Goal: Task Accomplishment & Management: Use online tool/utility

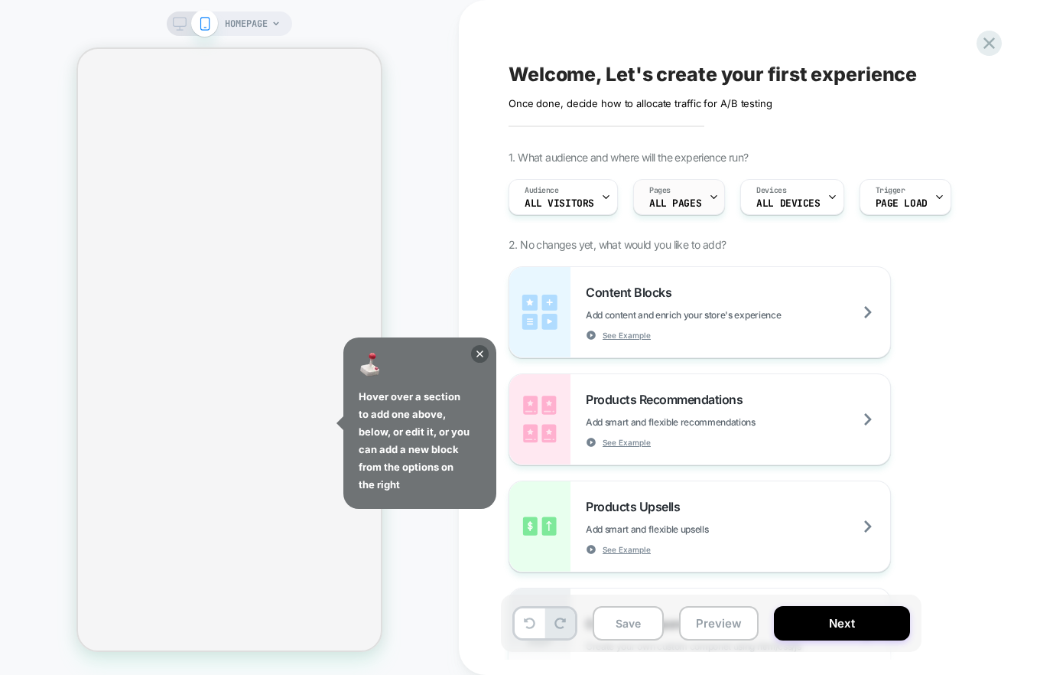
click at [694, 205] on span "ALL PAGES" at bounding box center [675, 203] width 52 height 11
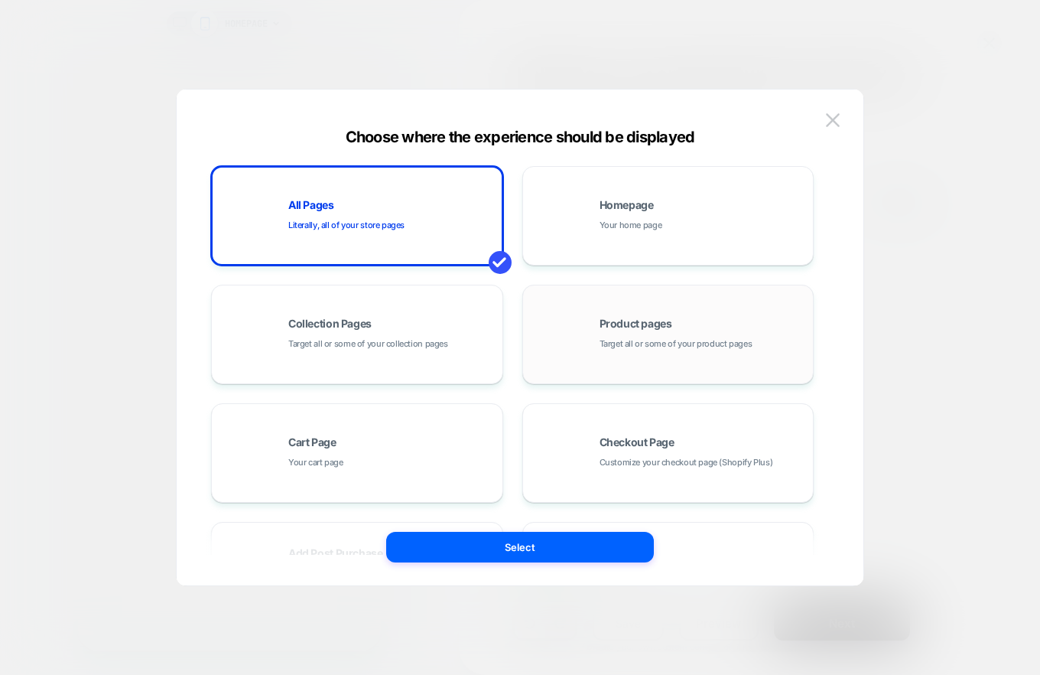
scroll to position [109, 0]
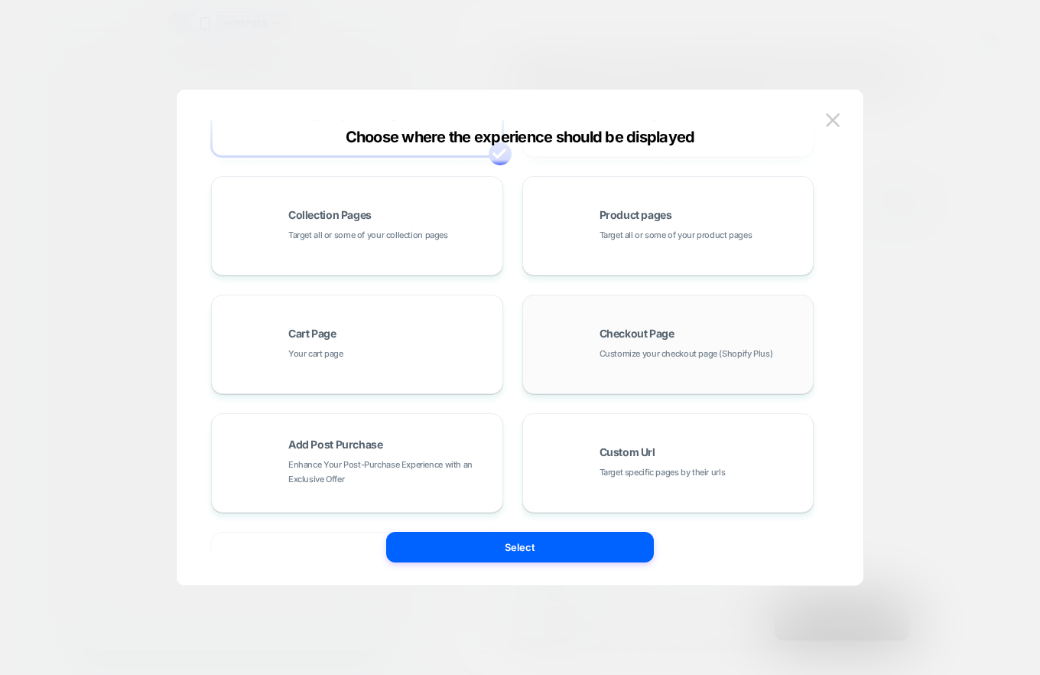
click at [651, 376] on div "Checkout Page Customize your checkout page (Shopify Plus)" at bounding box center [668, 344] width 275 height 84
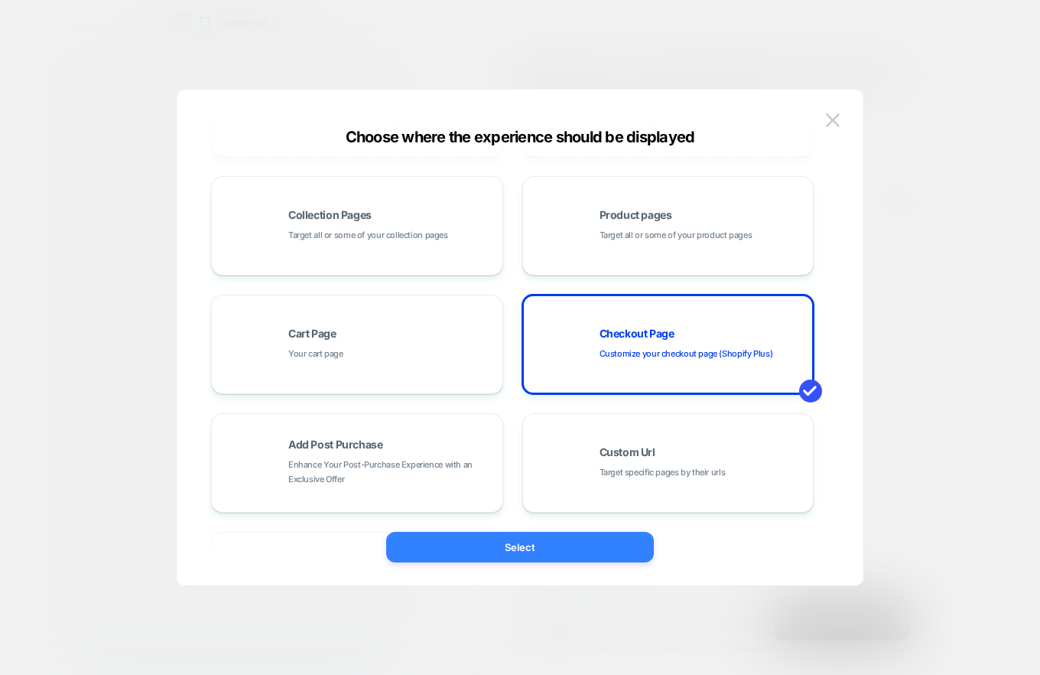
click at [578, 543] on button "Select" at bounding box center [520, 547] width 268 height 31
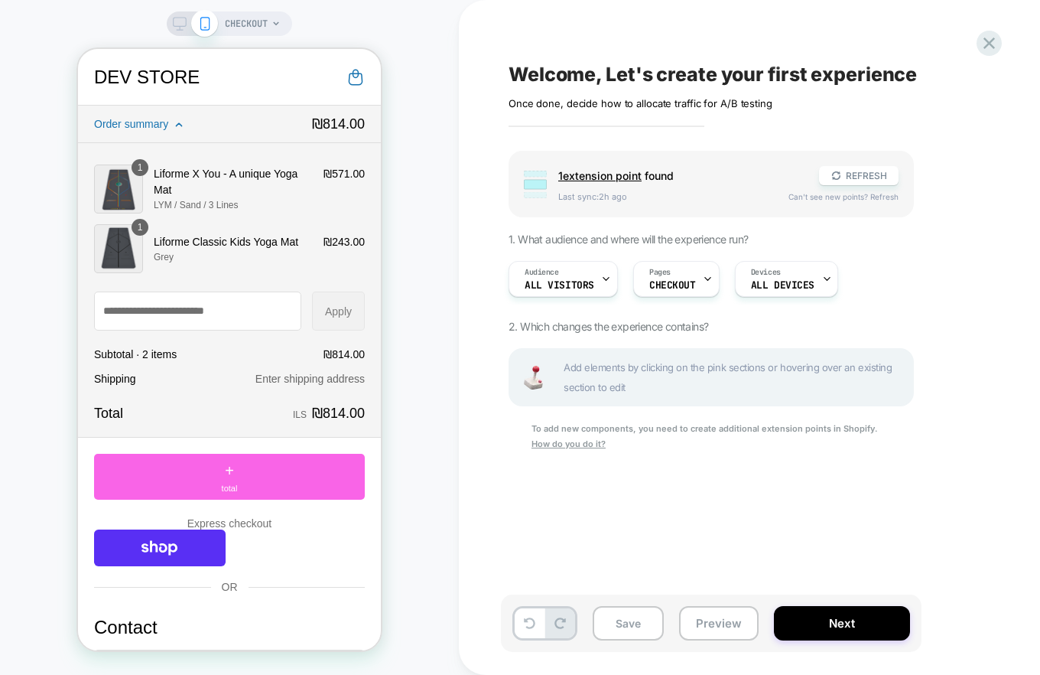
scroll to position [8, 0]
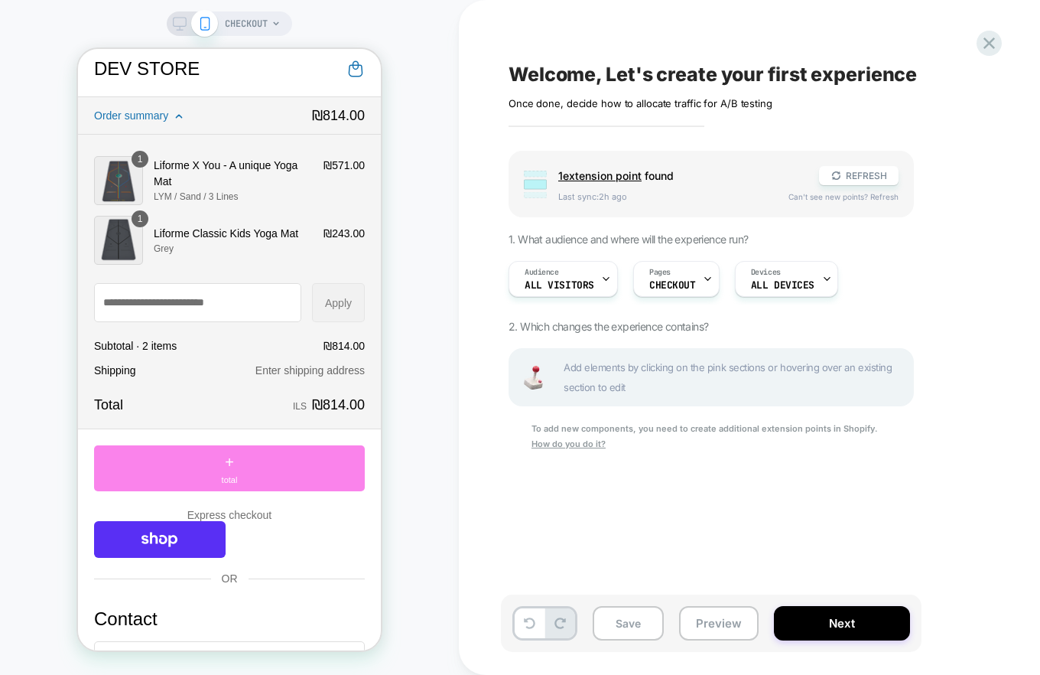
click at [294, 471] on div "+ total" at bounding box center [229, 468] width 271 height 46
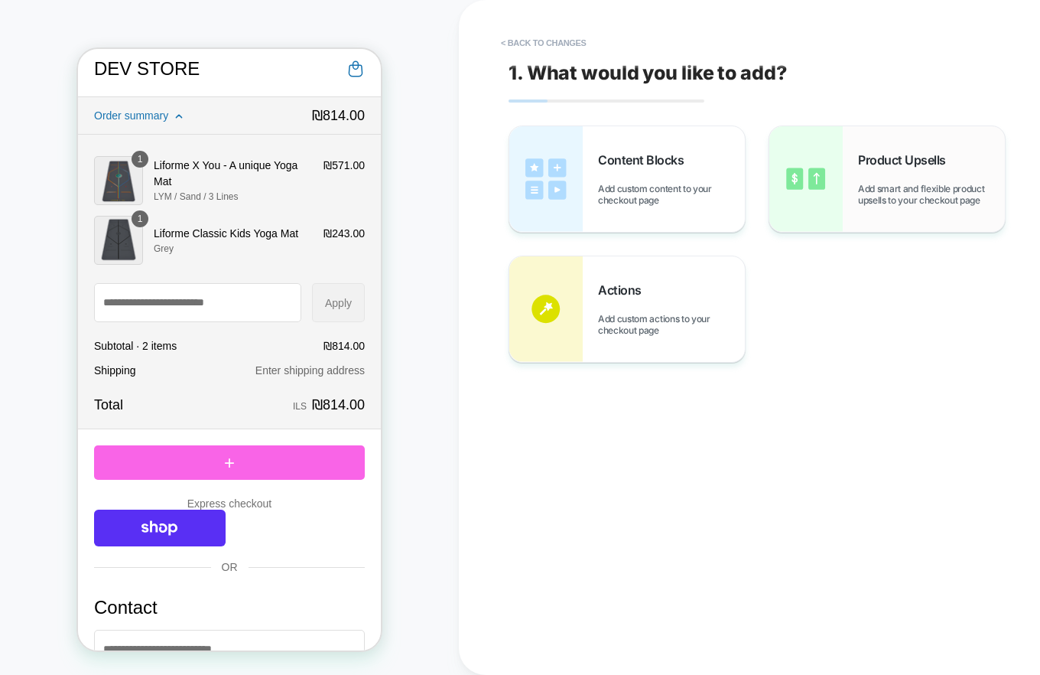
click at [823, 197] on img at bounding box center [806, 179] width 73 height 106
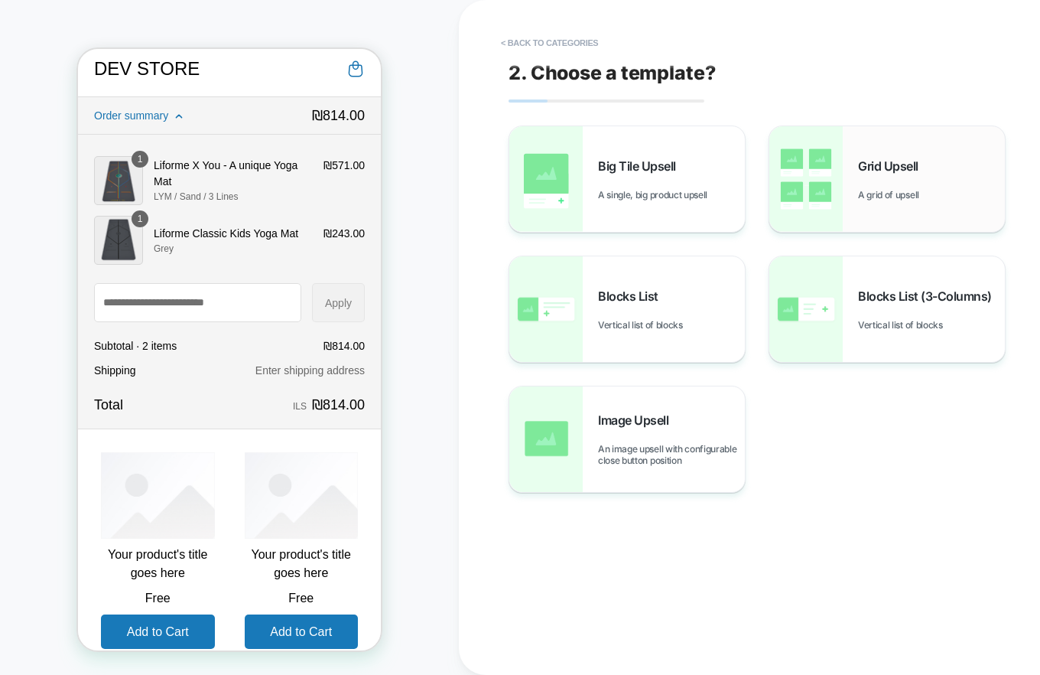
click at [853, 192] on div "Grid Upsell A grid of upsell" at bounding box center [888, 179] width 236 height 106
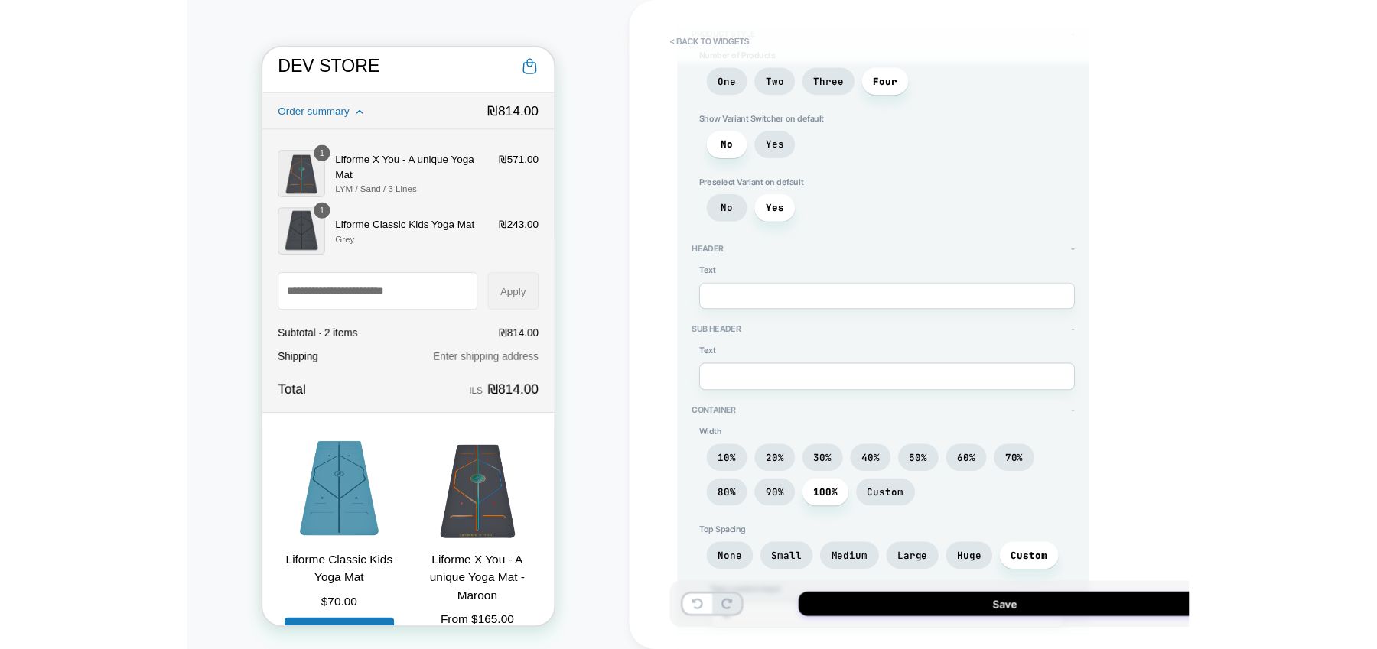
scroll to position [0, 0]
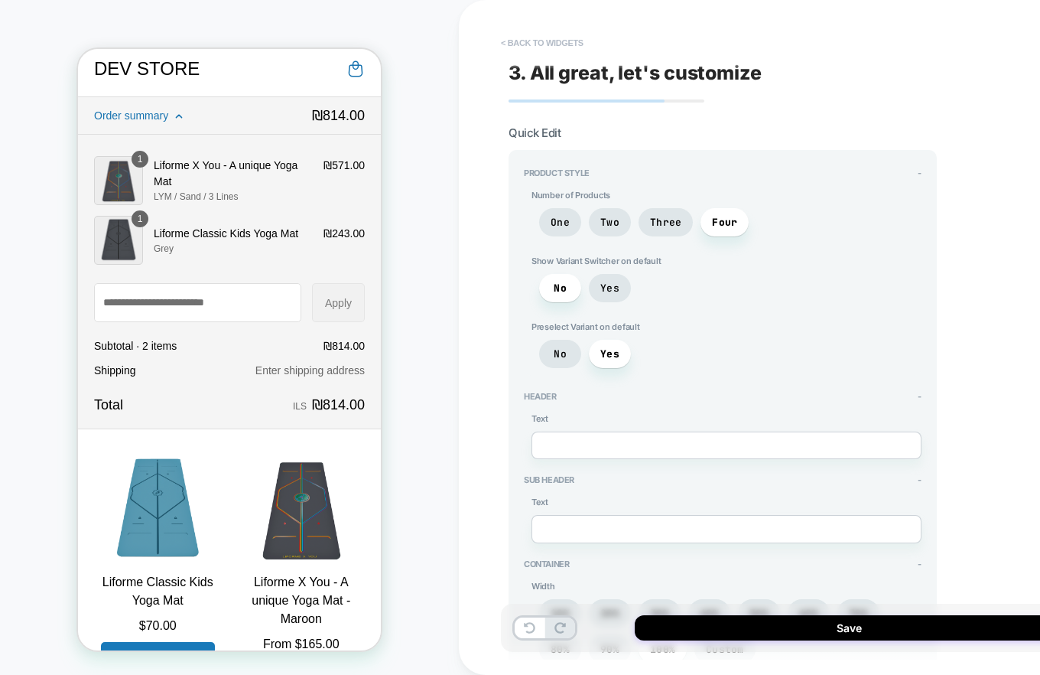
click at [545, 37] on button "< Back to widgets" at bounding box center [542, 43] width 98 height 24
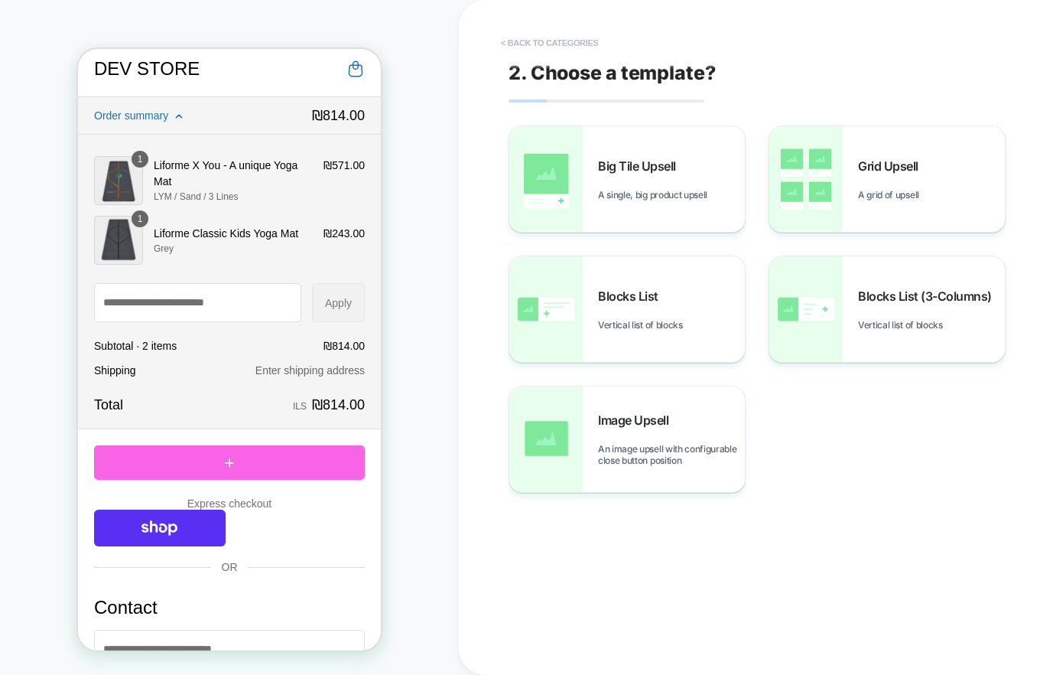
click at [545, 37] on button "< Back to categories" at bounding box center [549, 43] width 112 height 24
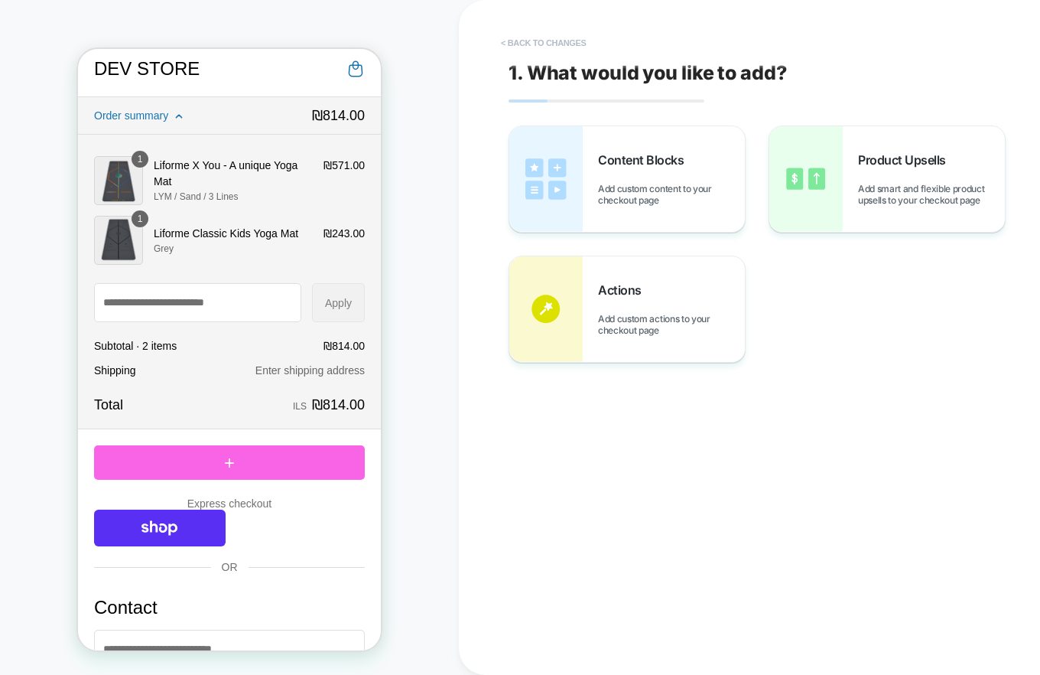
click at [545, 37] on button "< Back to changes" at bounding box center [543, 43] width 101 height 24
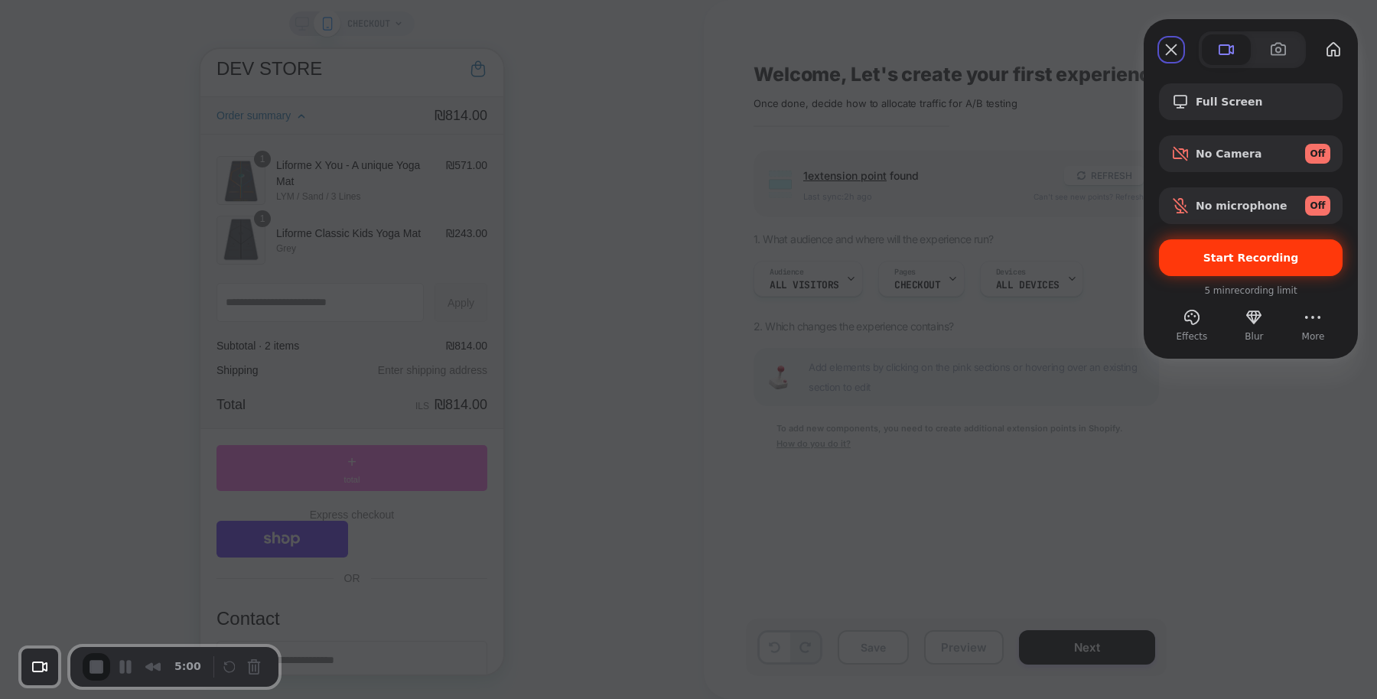
click at [1040, 243] on div "Start Recording" at bounding box center [1251, 257] width 184 height 37
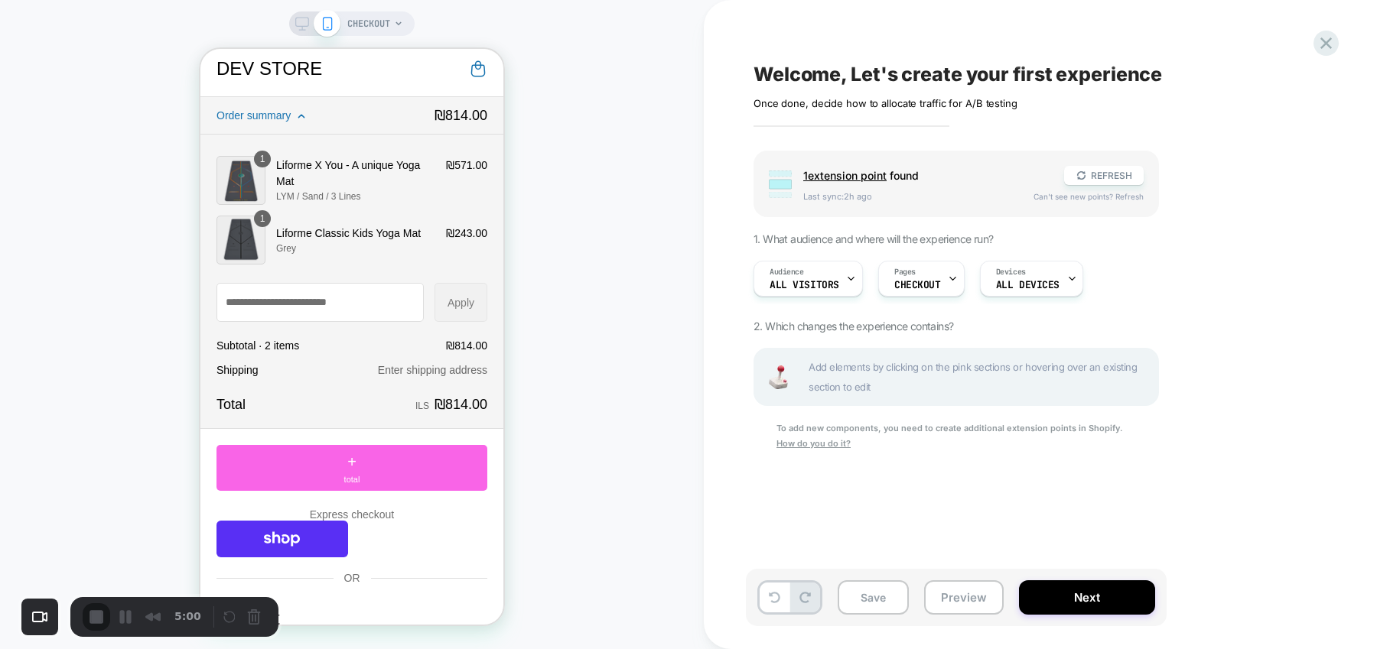
click at [915, 280] on span "CHECKOUT" at bounding box center [917, 285] width 47 height 11
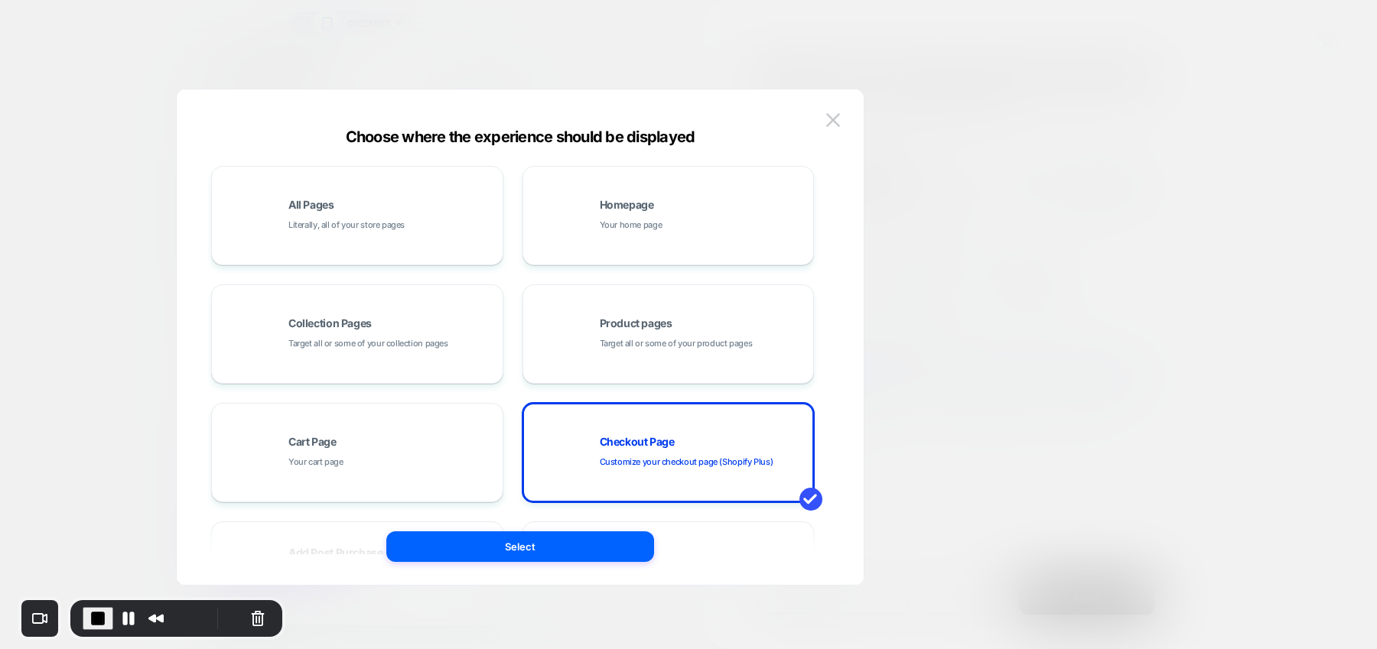
click at [902, 413] on div at bounding box center [688, 324] width 1377 height 649
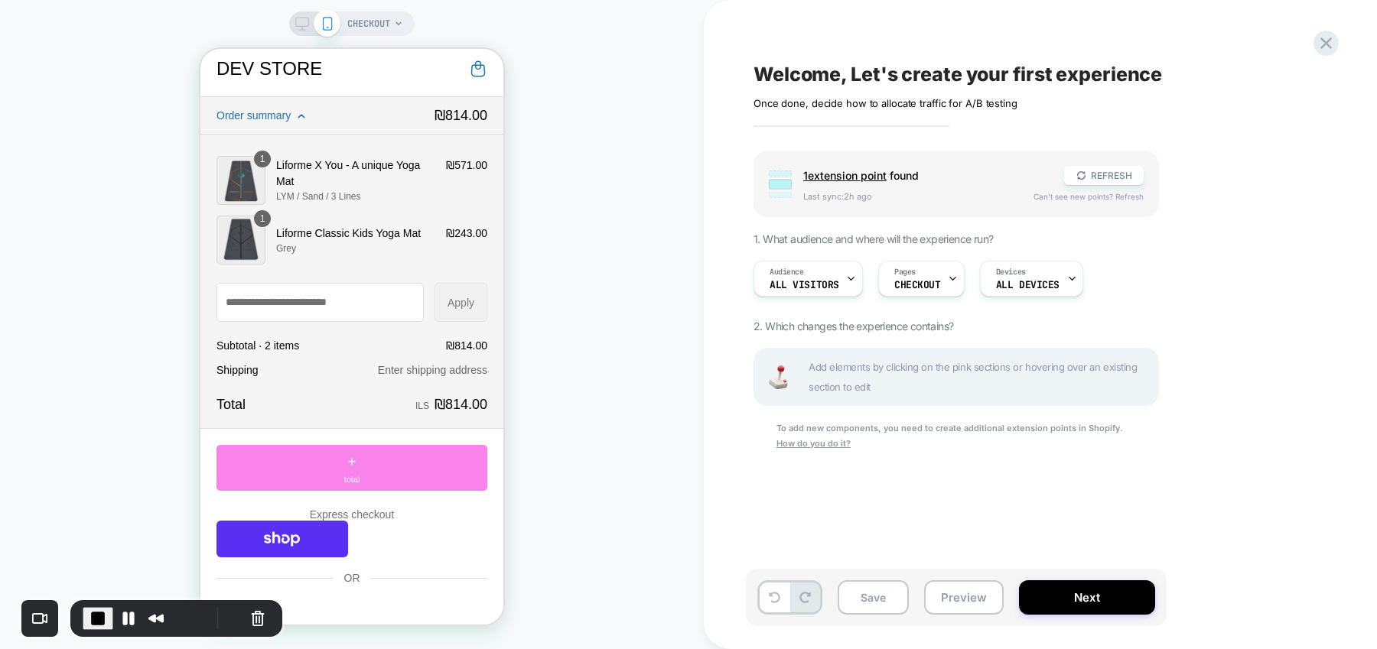
click at [446, 466] on div "+ total" at bounding box center [351, 468] width 271 height 46
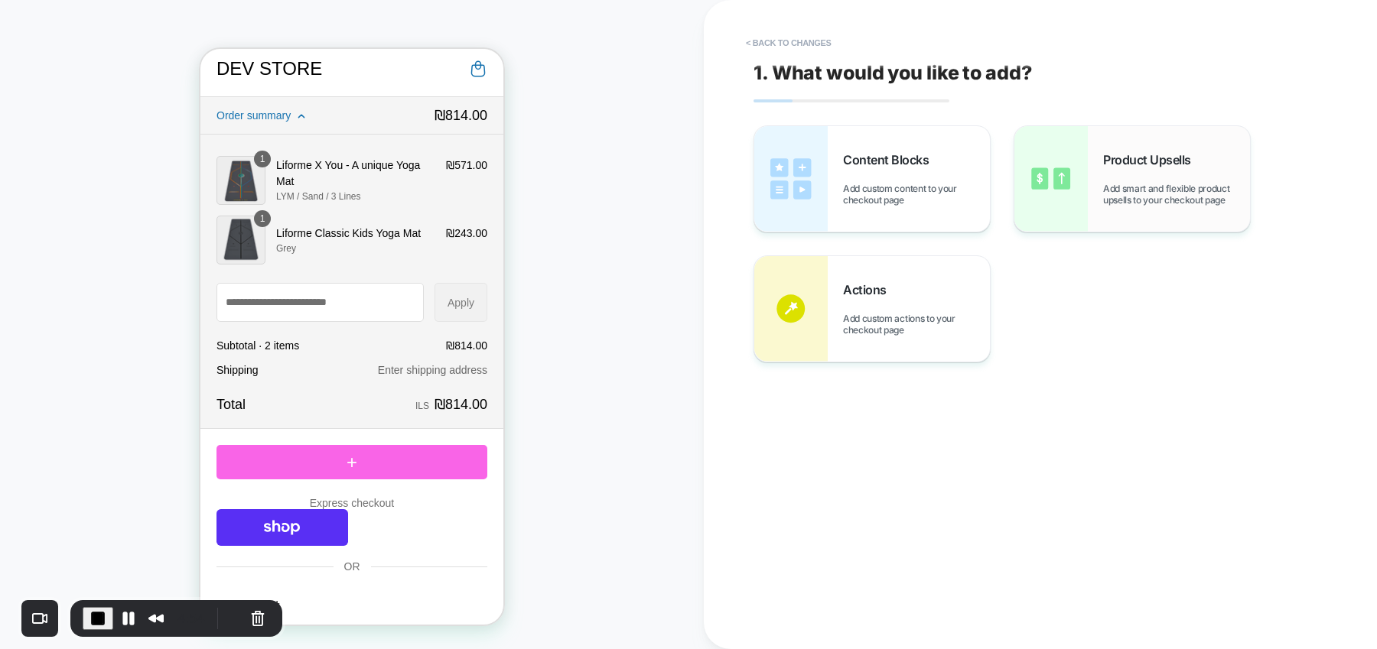
click at [1040, 168] on span "Product Upsells" at bounding box center [1151, 159] width 96 height 15
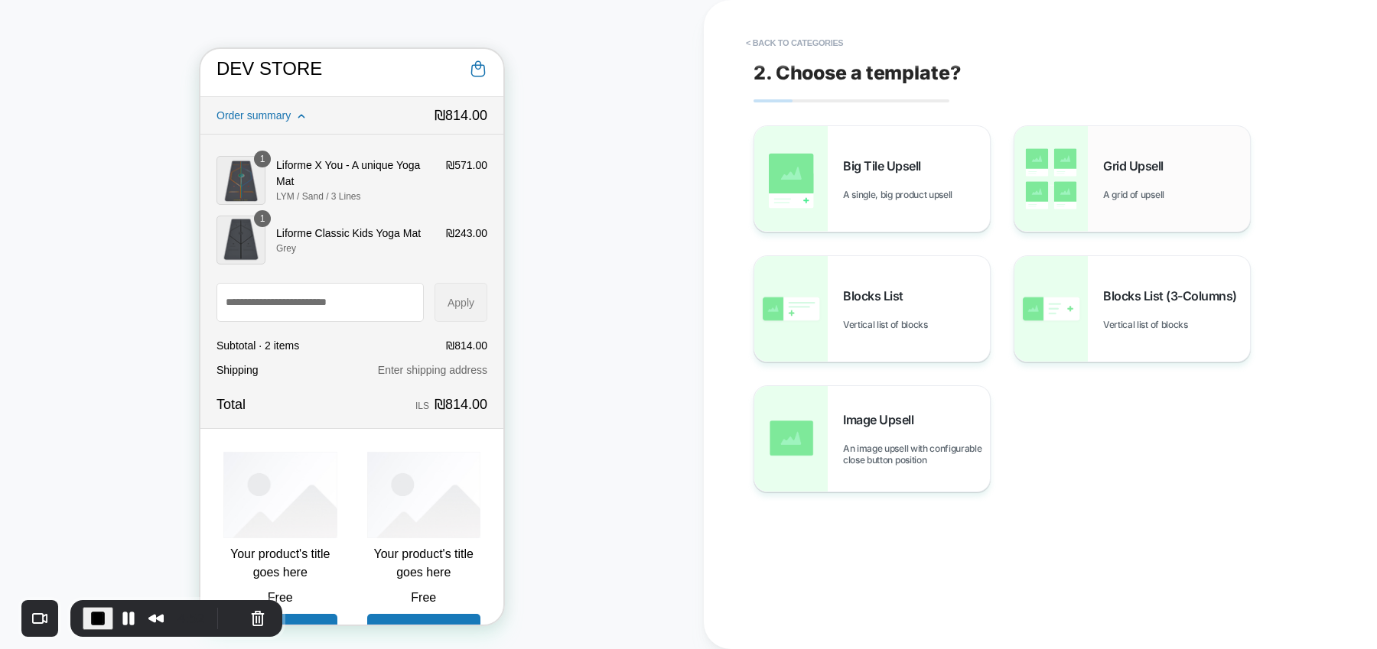
click at [1040, 186] on img at bounding box center [1050, 179] width 73 height 106
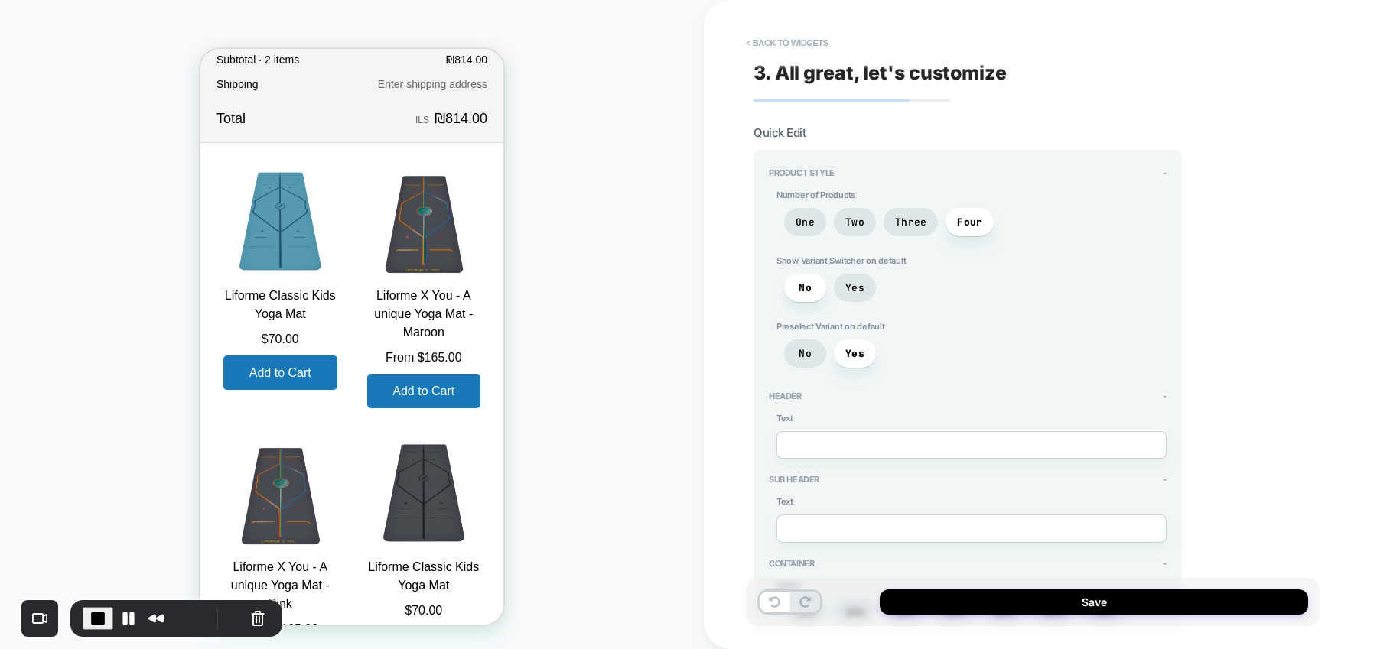
scroll to position [301, 0]
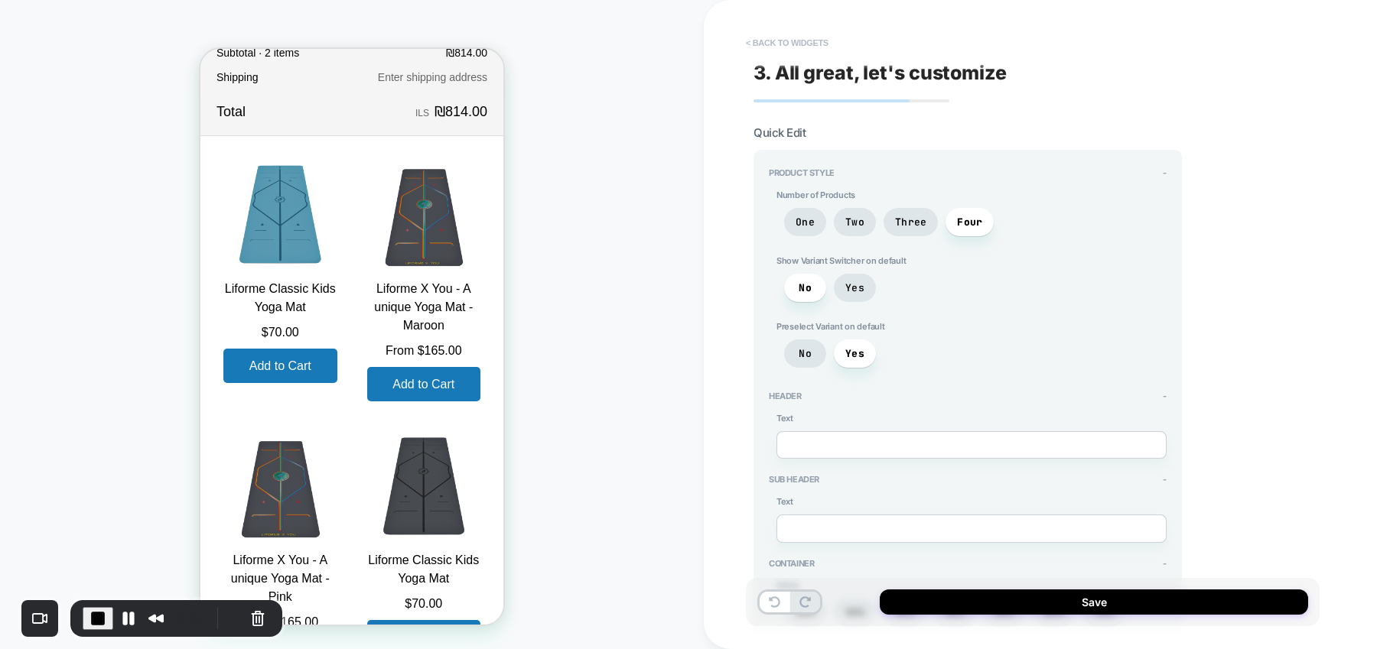
click at [779, 54] on button "< Back to widgets" at bounding box center [787, 43] width 98 height 24
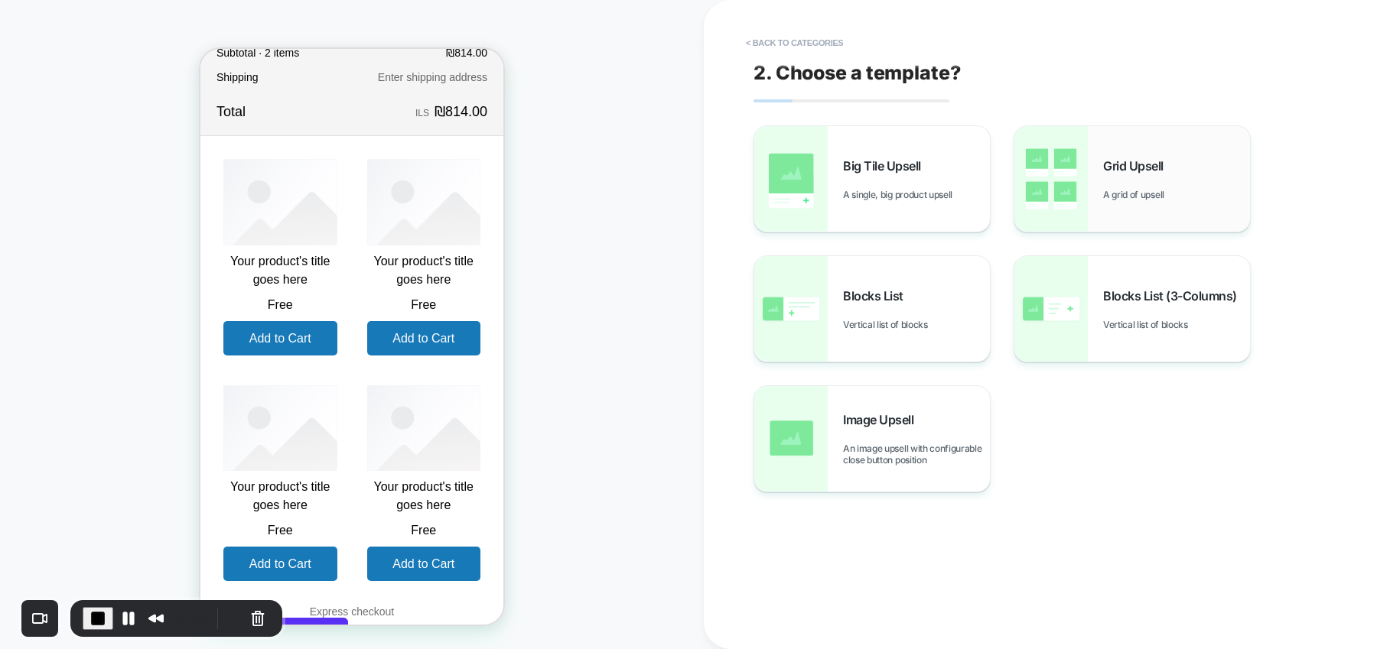
click at [1040, 216] on img at bounding box center [1050, 179] width 73 height 106
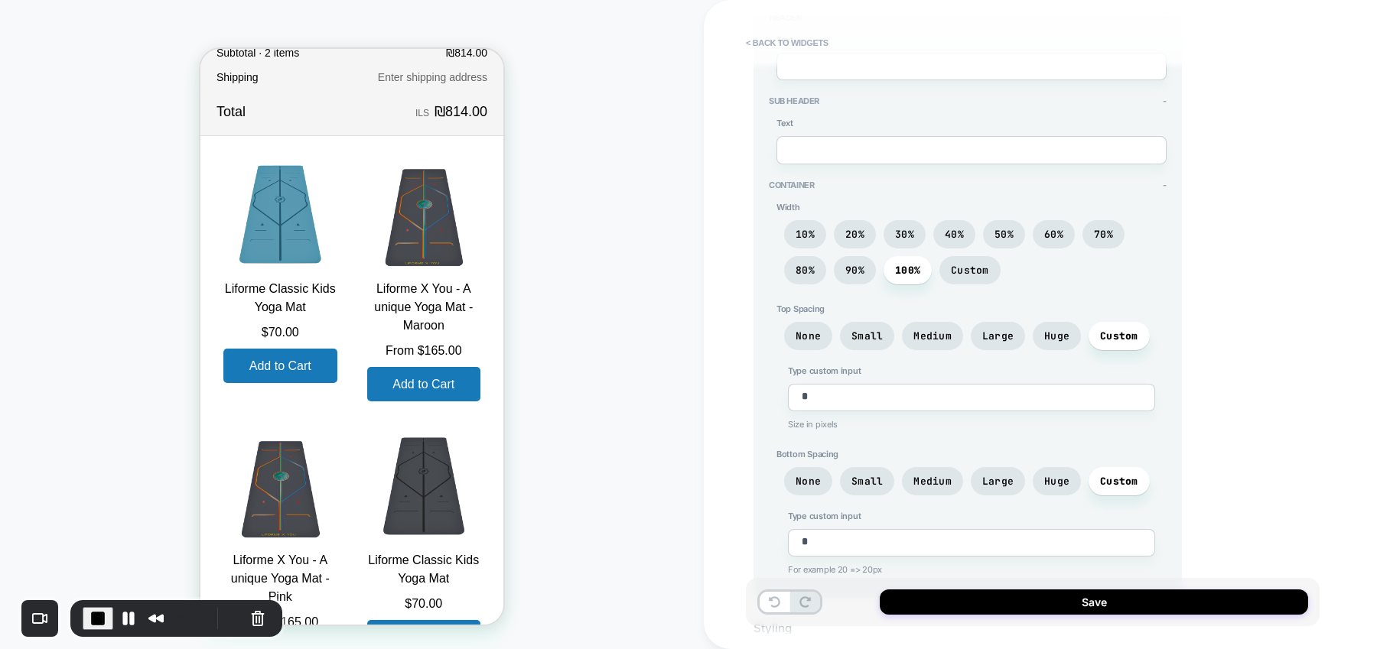
scroll to position [378, 0]
click at [968, 265] on span "Custom" at bounding box center [970, 271] width 38 height 13
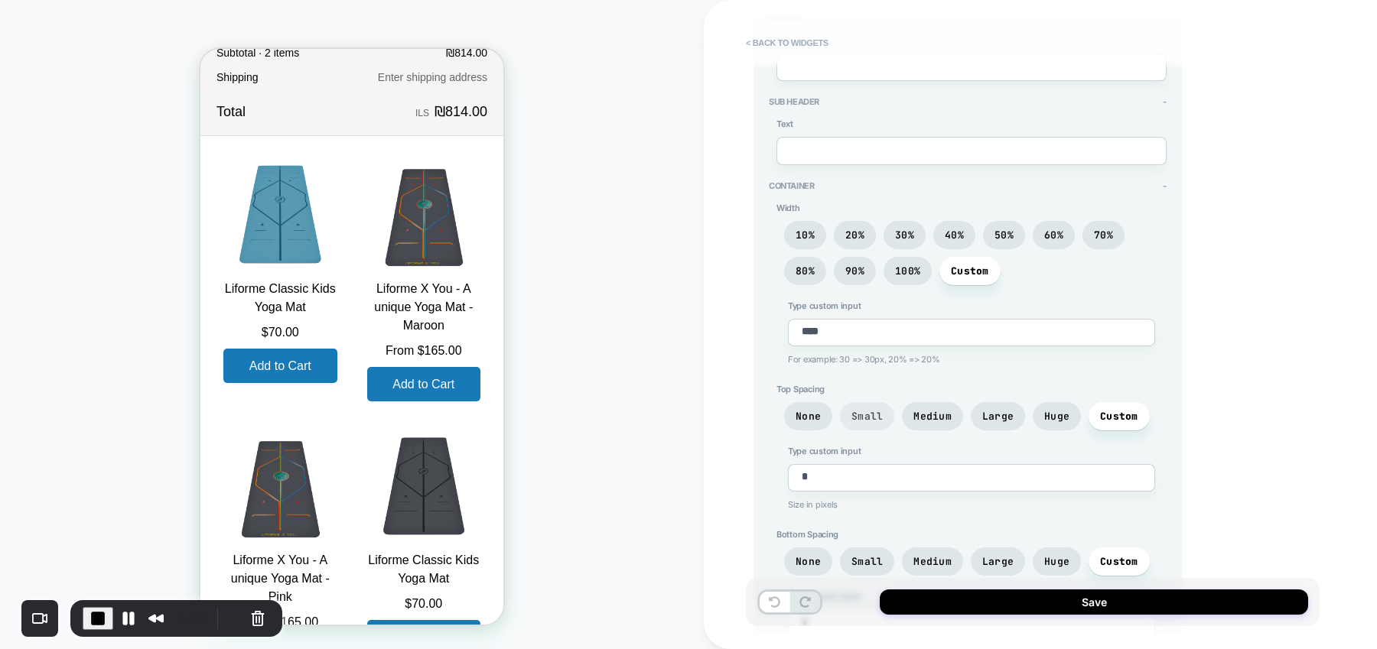
click at [878, 410] on span "Small" at bounding box center [866, 416] width 31 height 13
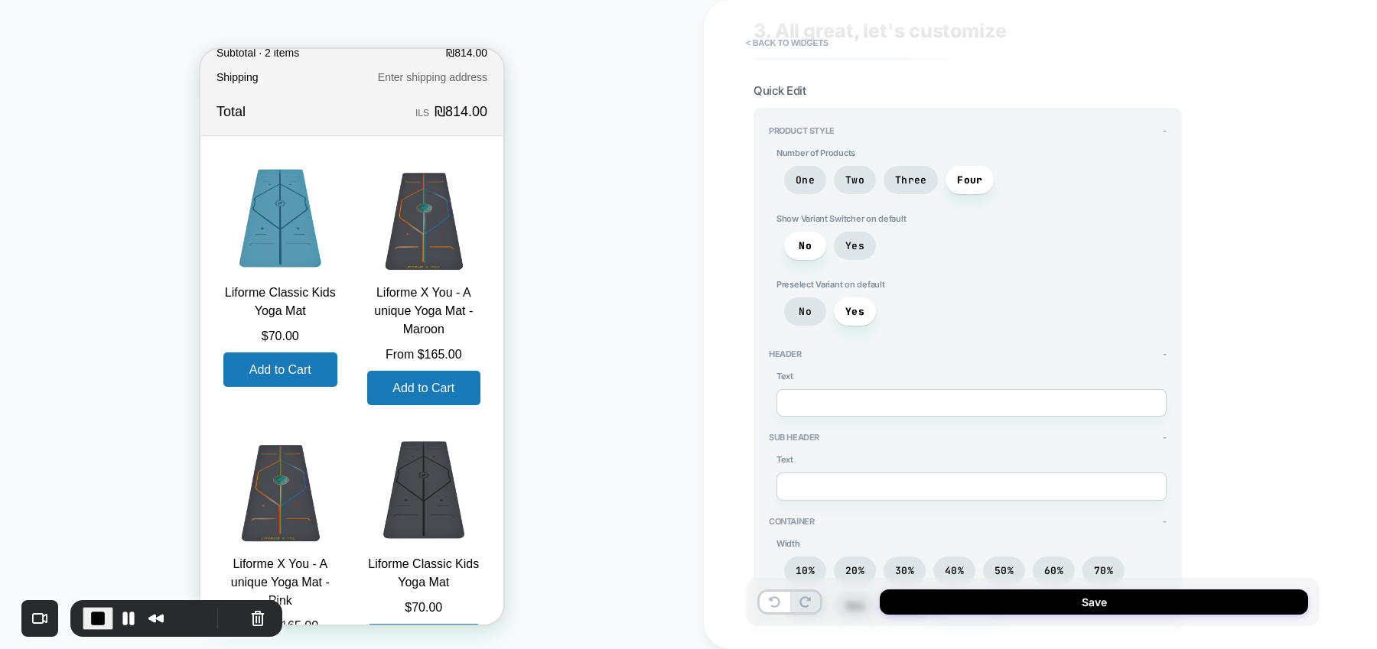
scroll to position [30, 0]
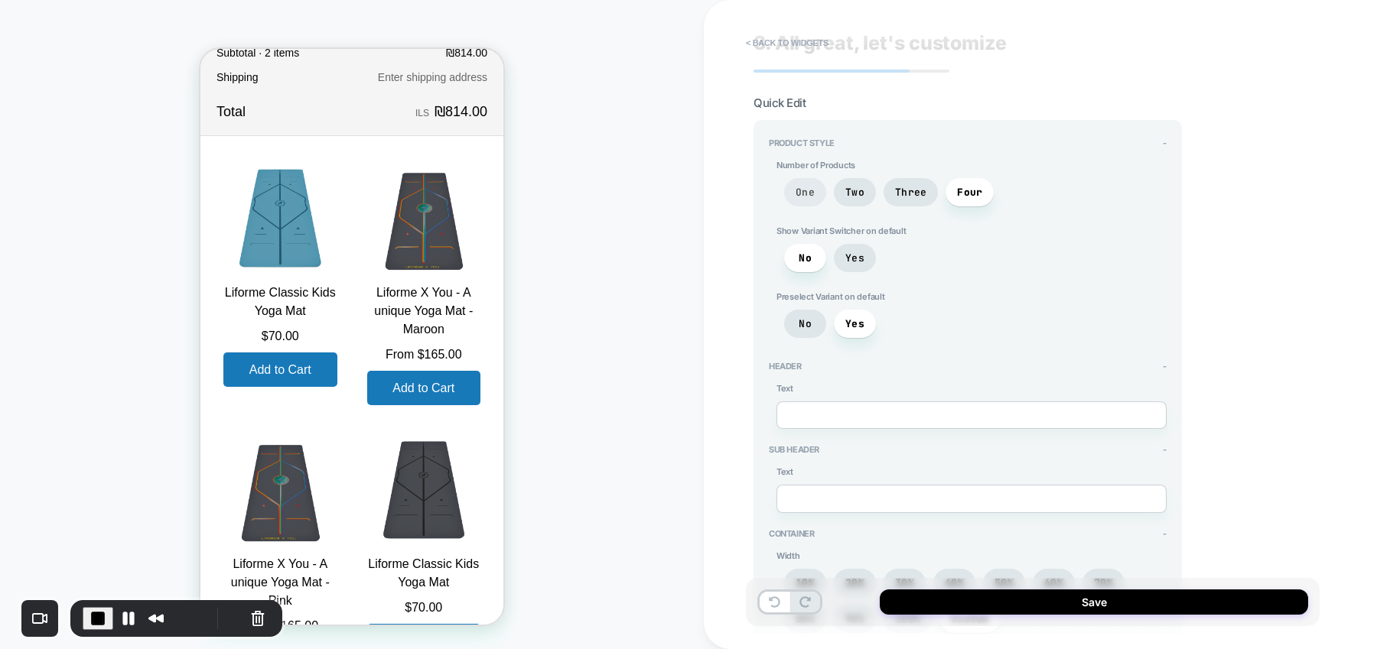
click at [811, 192] on span "One" at bounding box center [805, 192] width 19 height 13
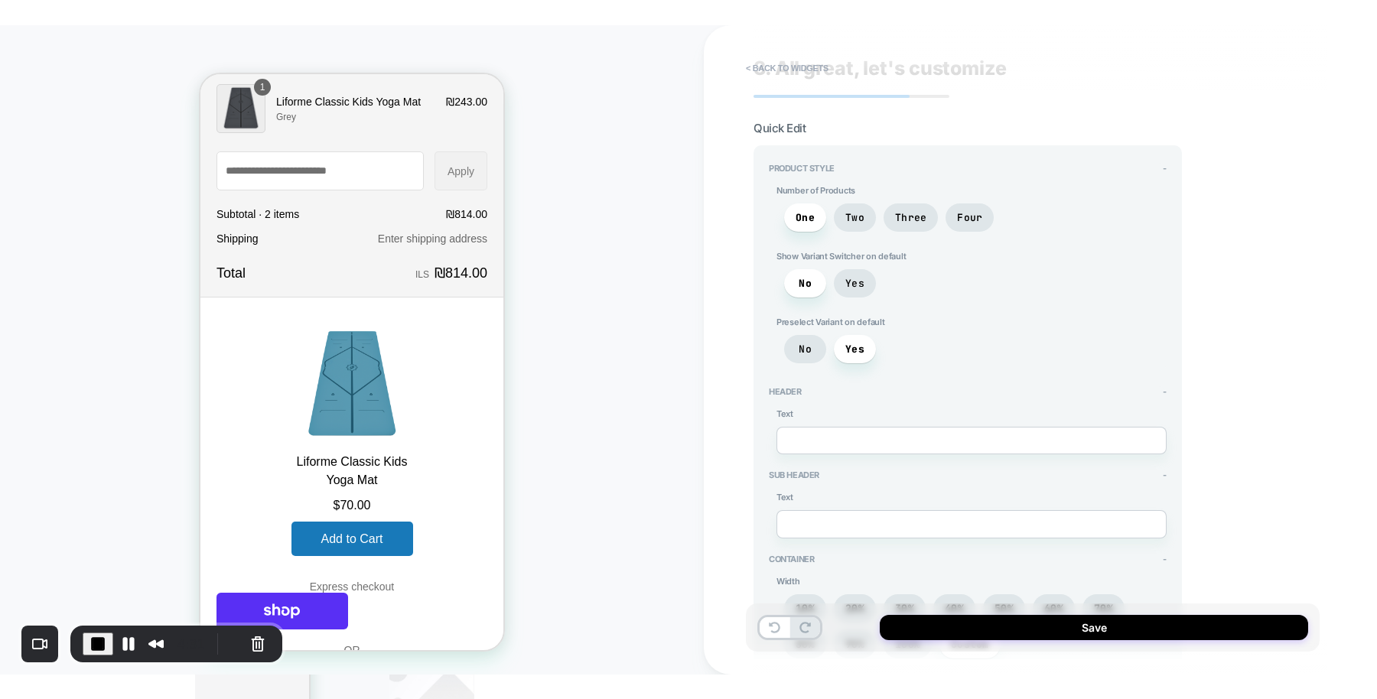
scroll to position [164, 0]
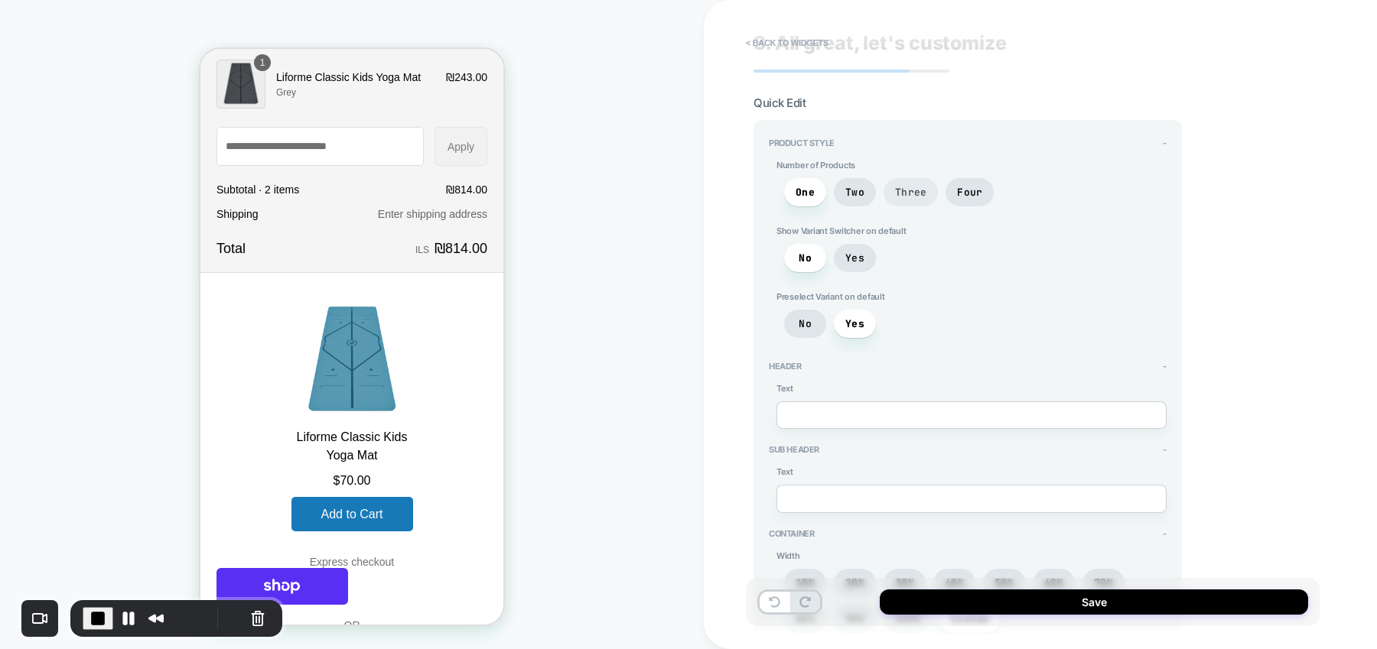
click at [911, 186] on span "Three" at bounding box center [910, 192] width 31 height 13
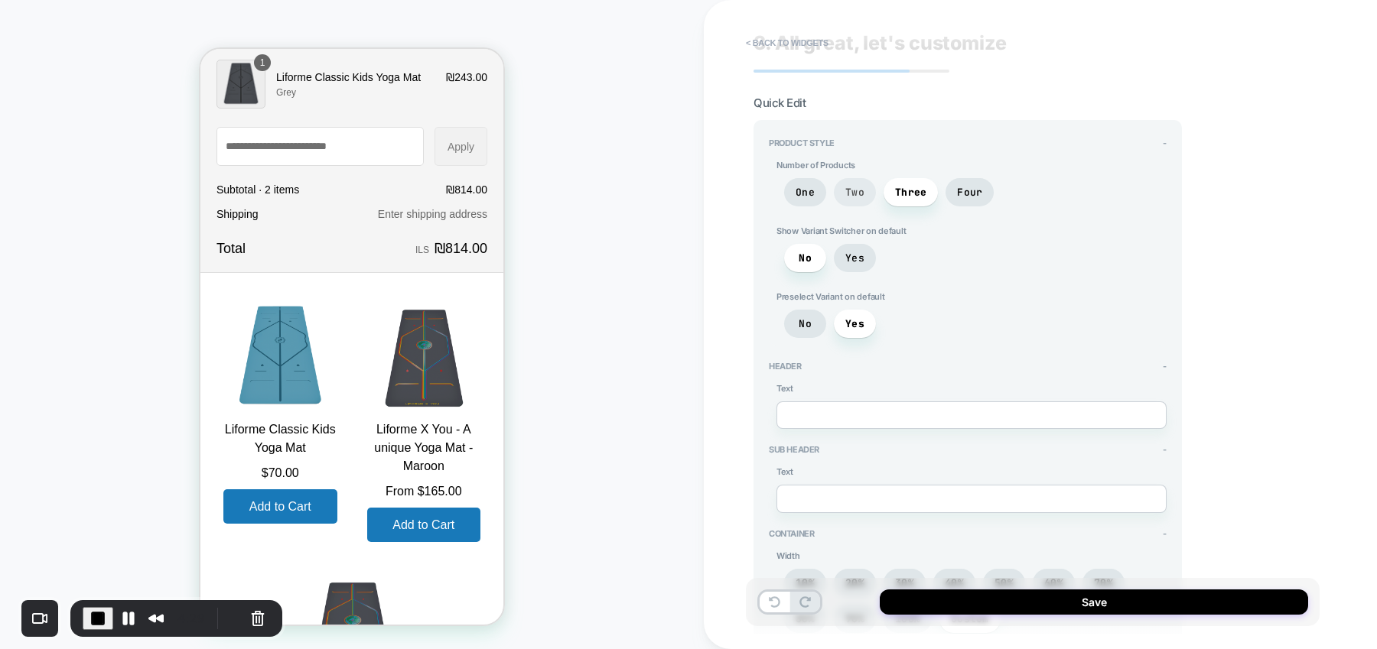
click at [848, 196] on span "Two" at bounding box center [854, 192] width 19 height 13
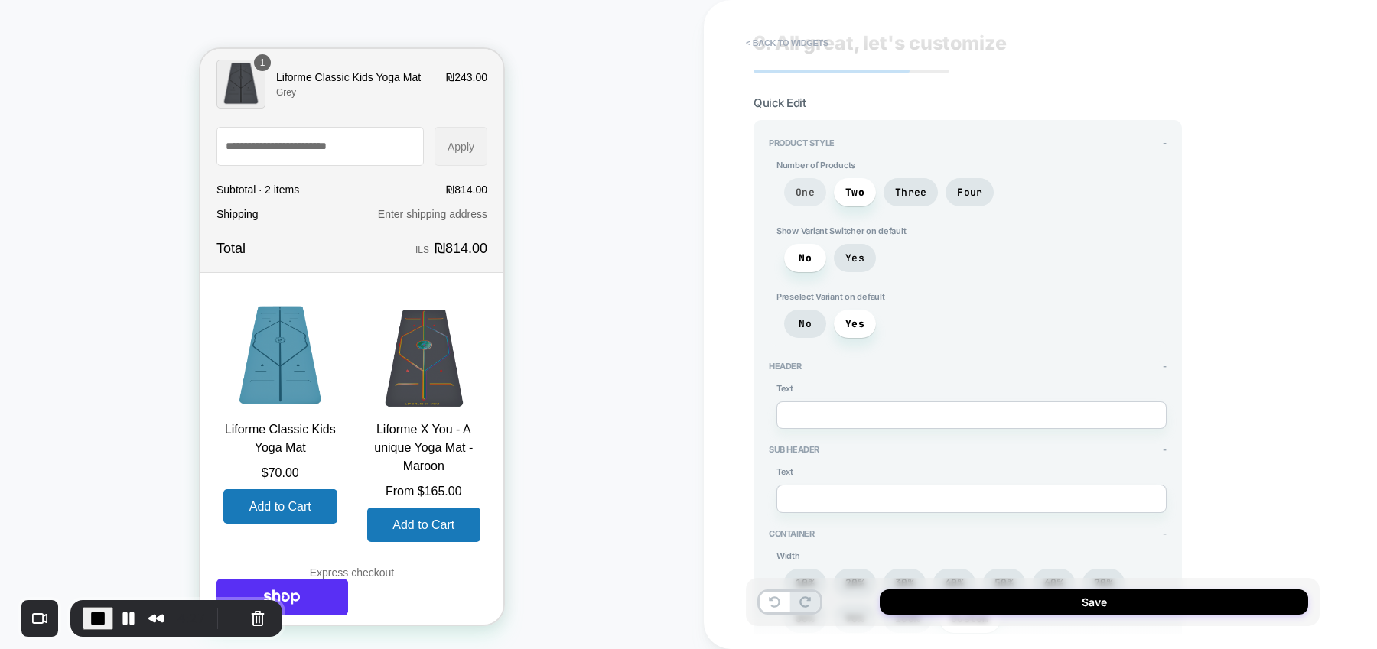
click at [802, 190] on span "One" at bounding box center [805, 192] width 19 height 13
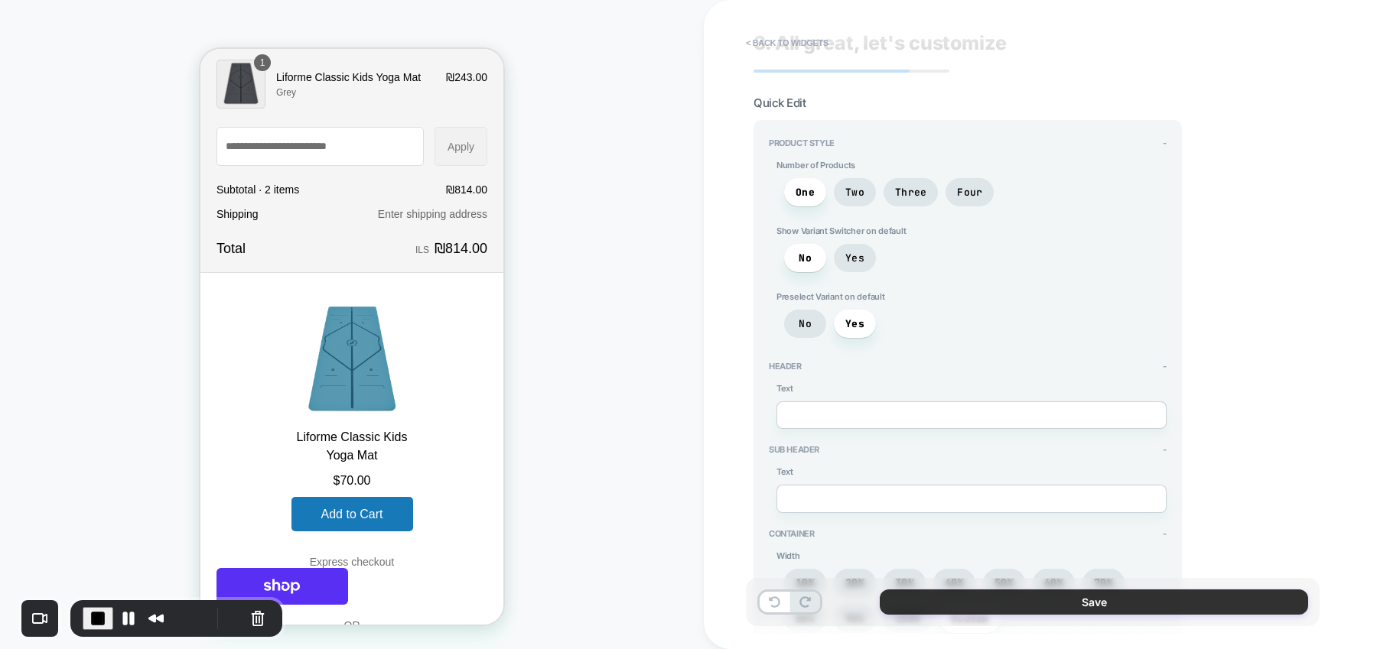
click at [1030, 595] on button "Save" at bounding box center [1094, 602] width 428 height 25
type textarea "*"
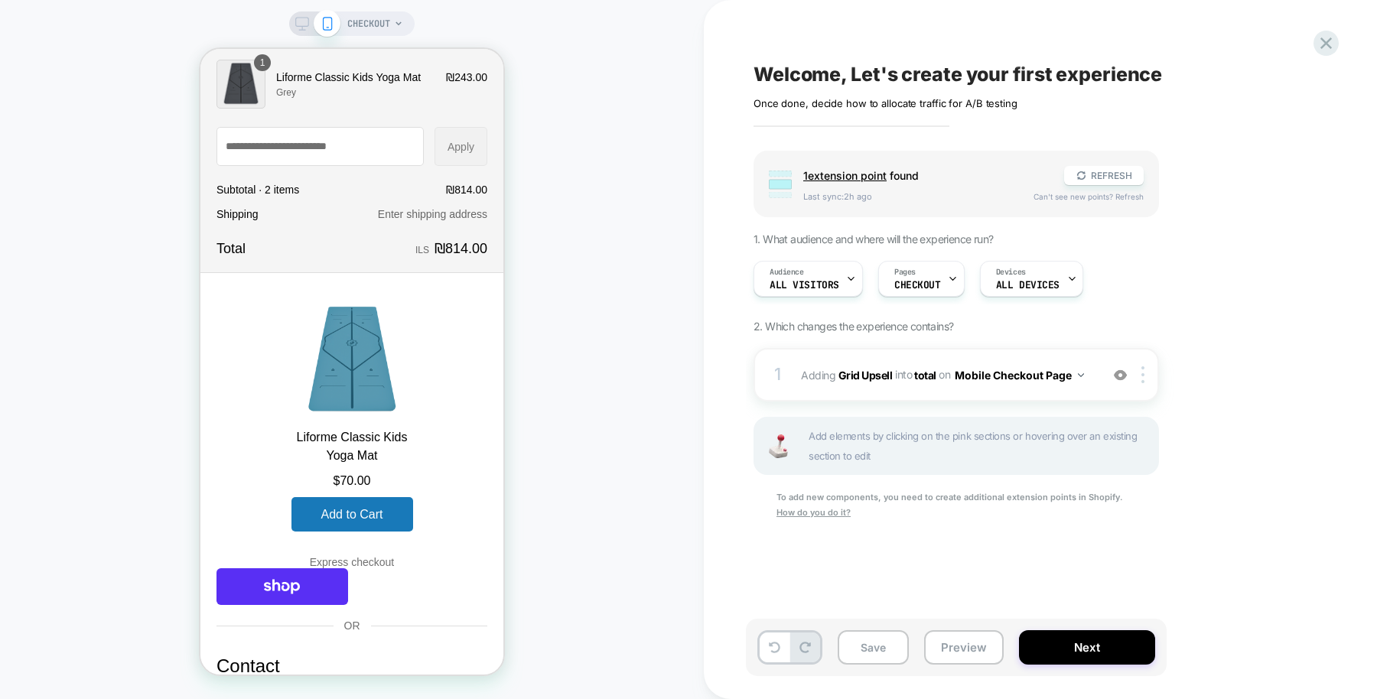
scroll to position [0, 0]
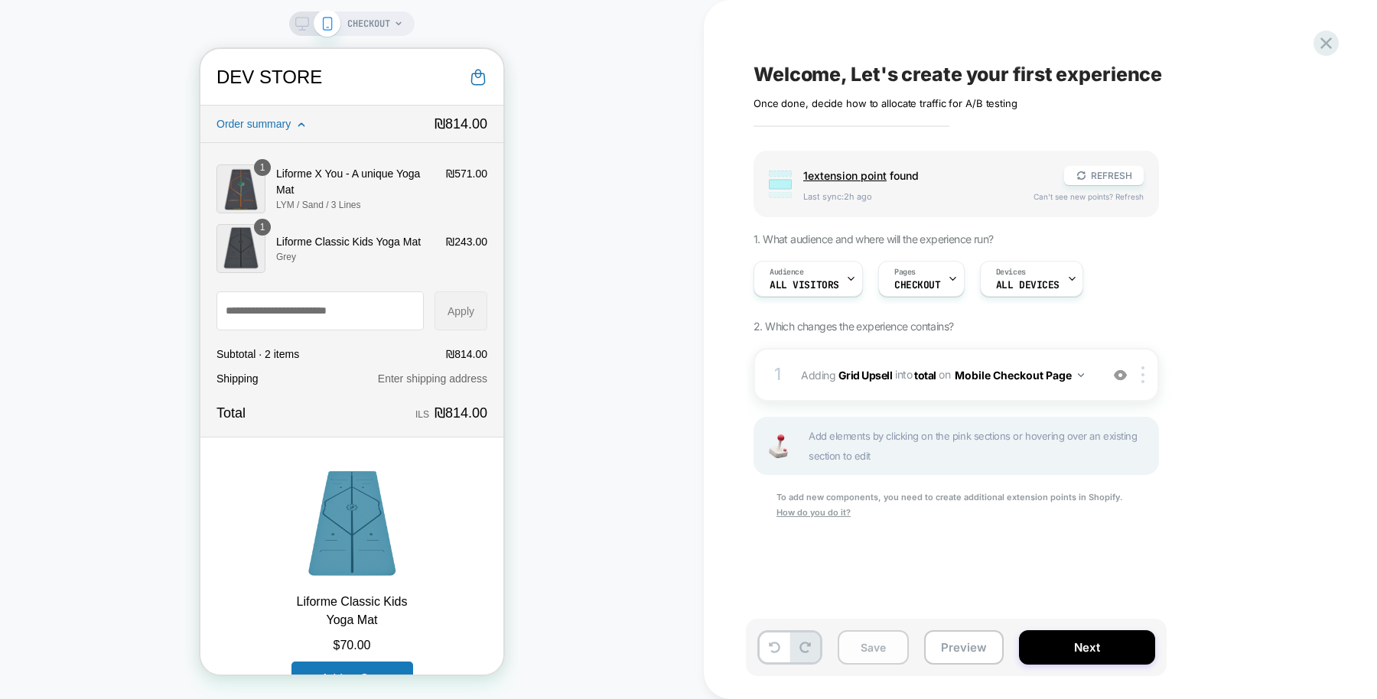
click at [865, 637] on button "Save" at bounding box center [873, 647] width 71 height 34
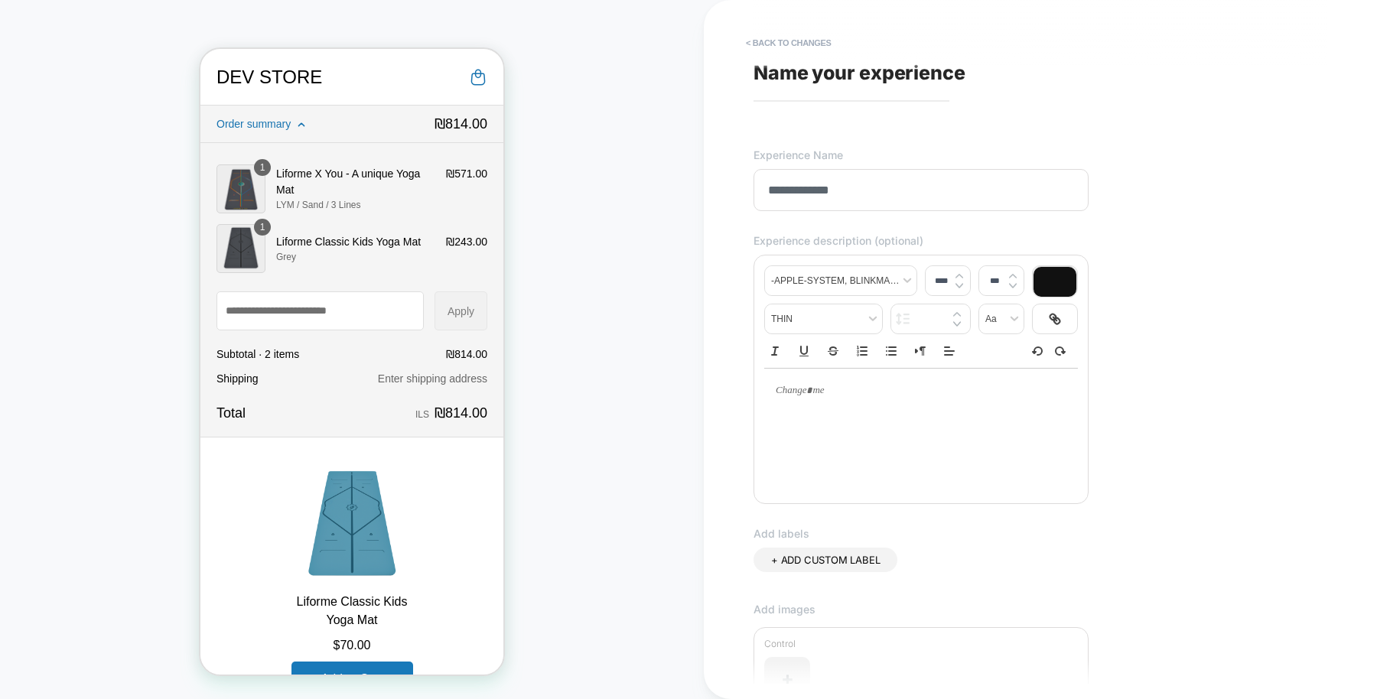
scroll to position [274, 0]
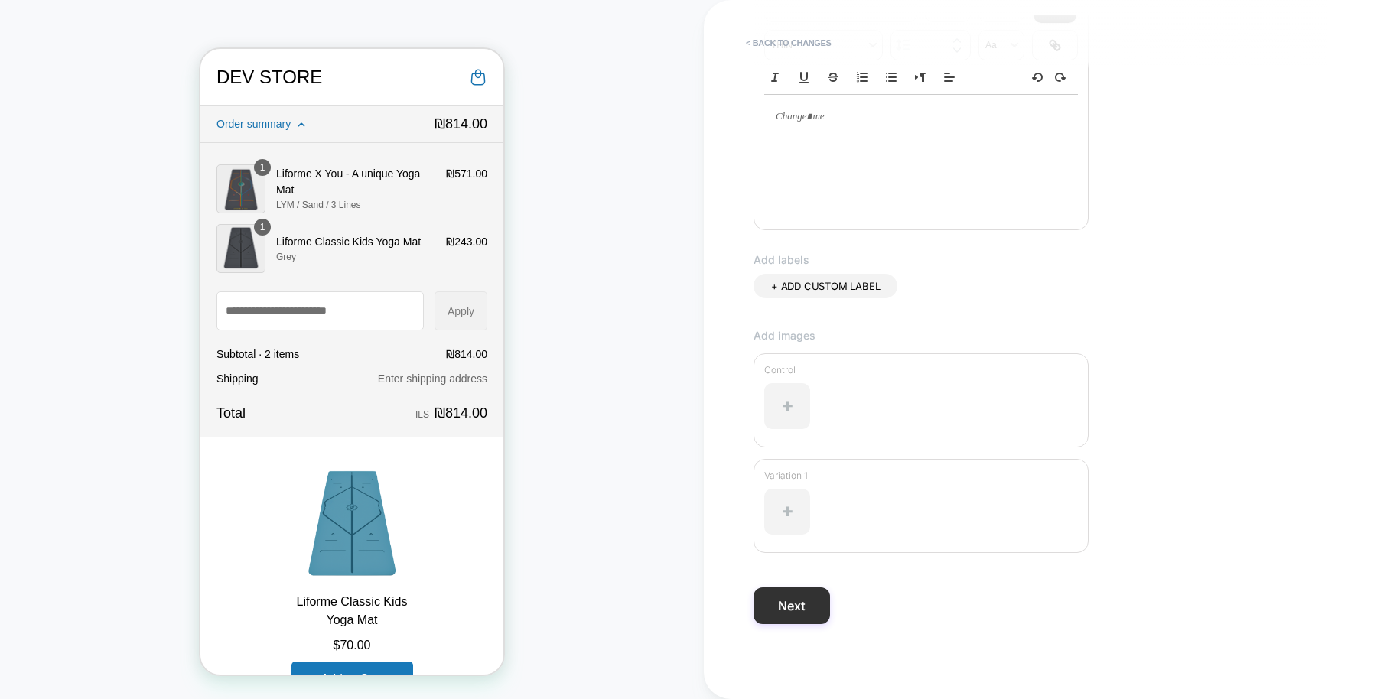
type input "**********"
click at [789, 611] on button "Next" at bounding box center [792, 606] width 76 height 37
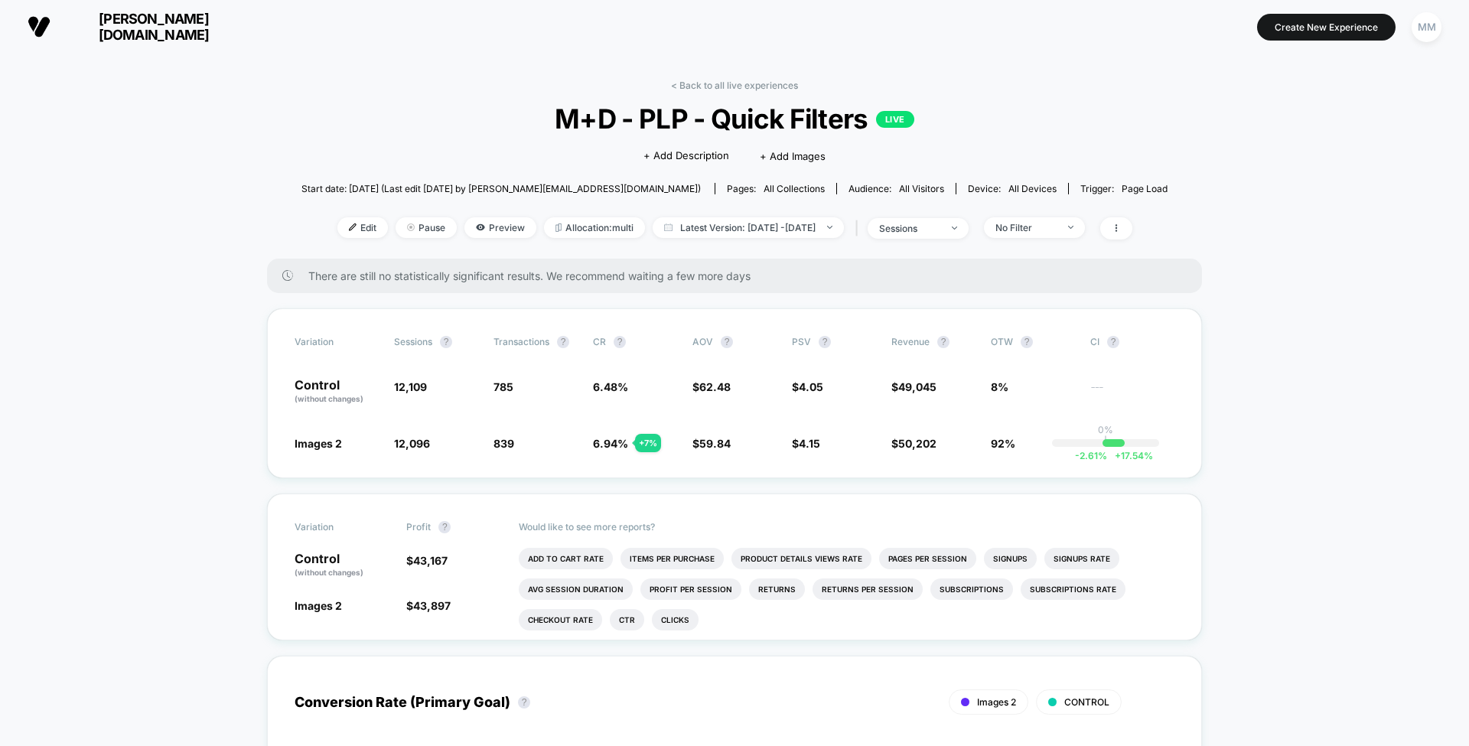
scroll to position [28, 0]
